Goal: Task Accomplishment & Management: Manage account settings

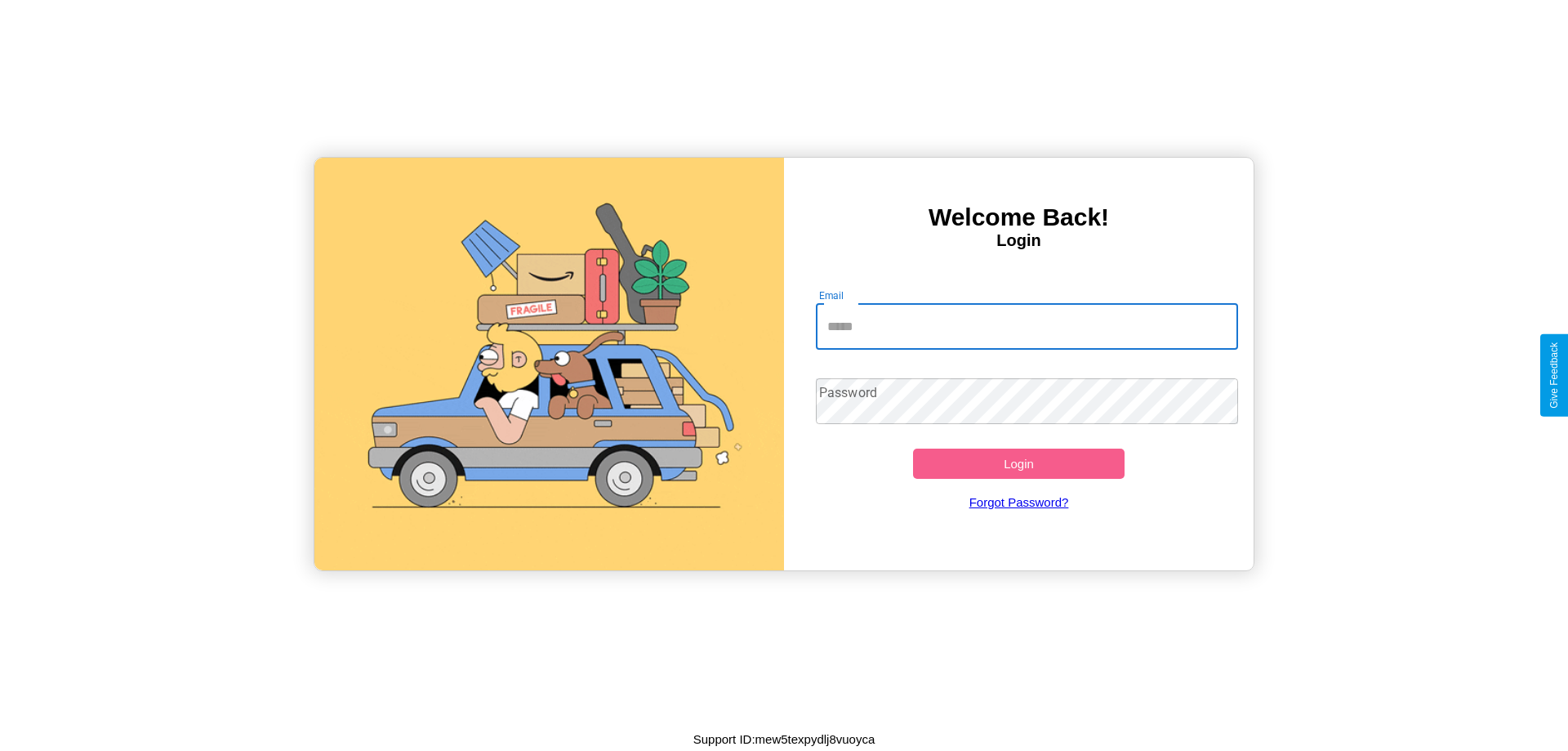
click at [1026, 326] on input "Email" at bounding box center [1027, 327] width 423 height 46
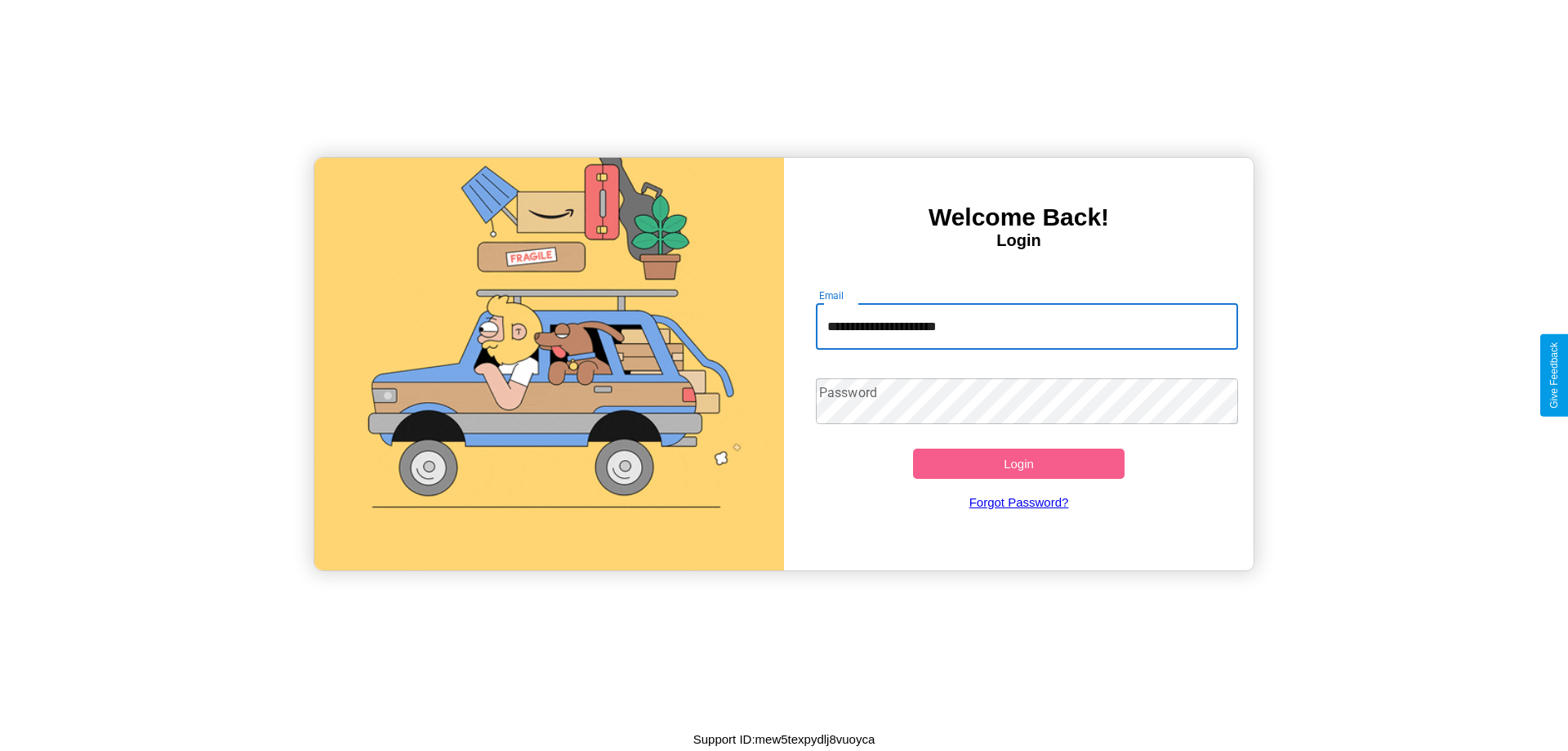
type input "**********"
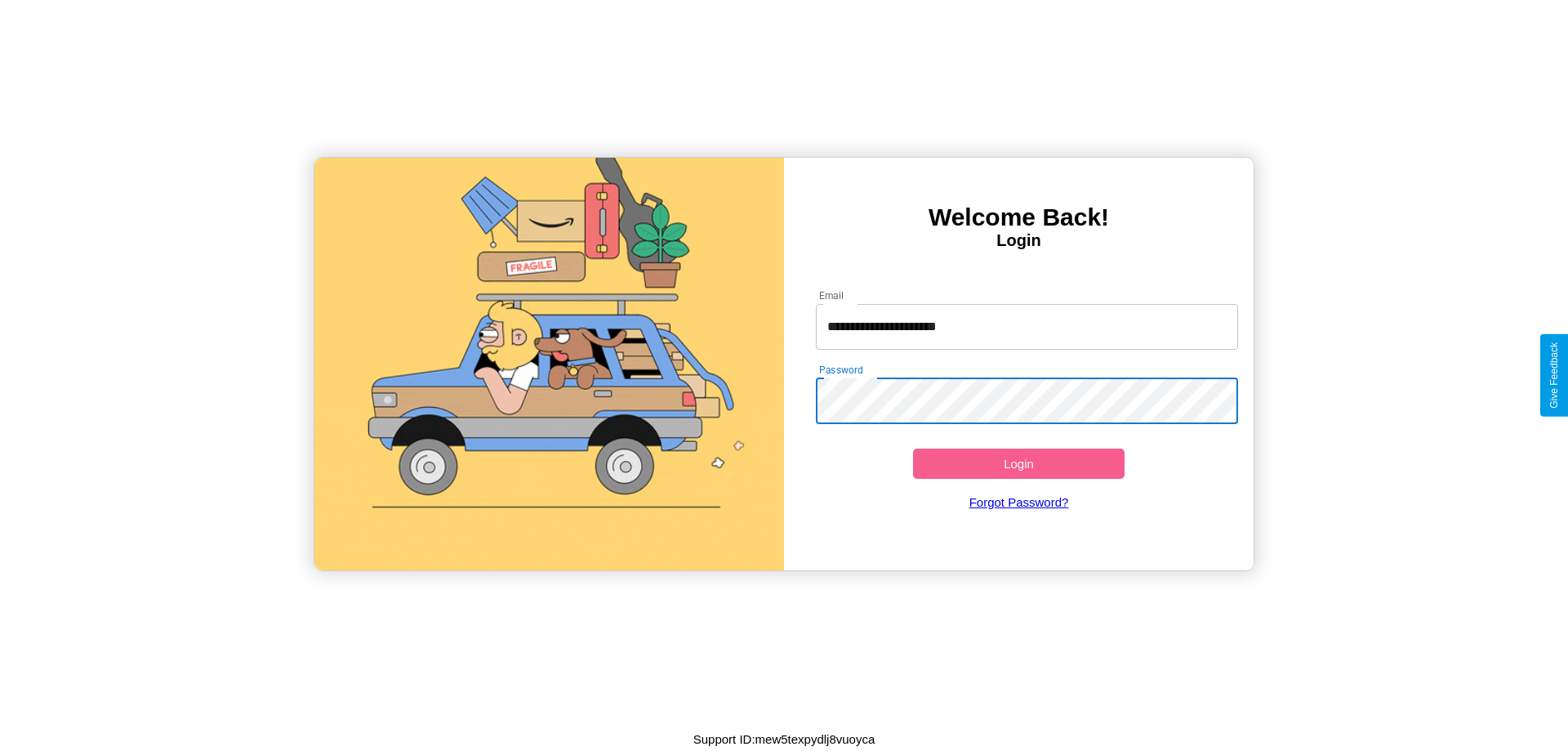
click at [1018, 463] on button "Login" at bounding box center [1018, 463] width 212 height 30
